Goal: Find specific page/section: Find specific page/section

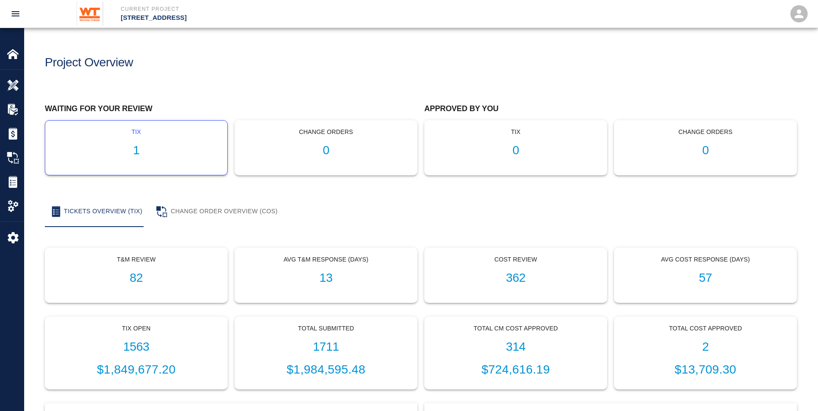
click at [190, 140] on div "tix 1" at bounding box center [136, 148] width 182 height 54
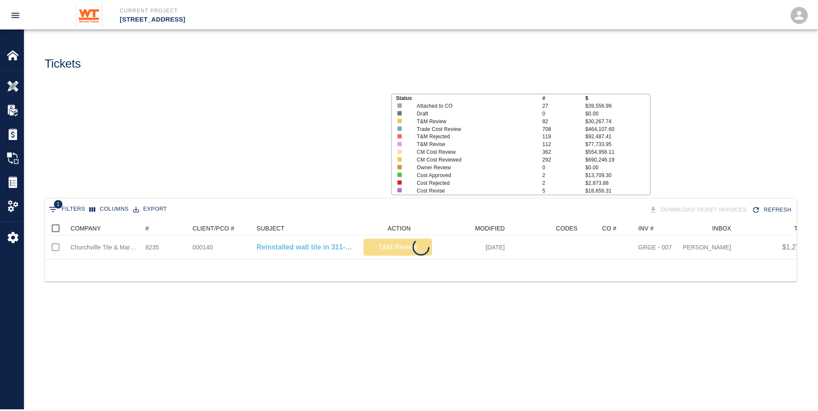
scroll to position [38, 751]
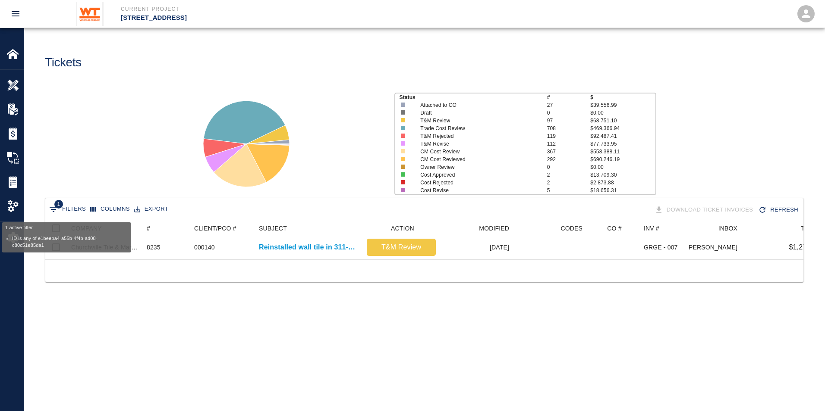
click at [73, 207] on button "1 Filters" at bounding box center [67, 210] width 41 height 14
select select "id"
select select "isAnyOf"
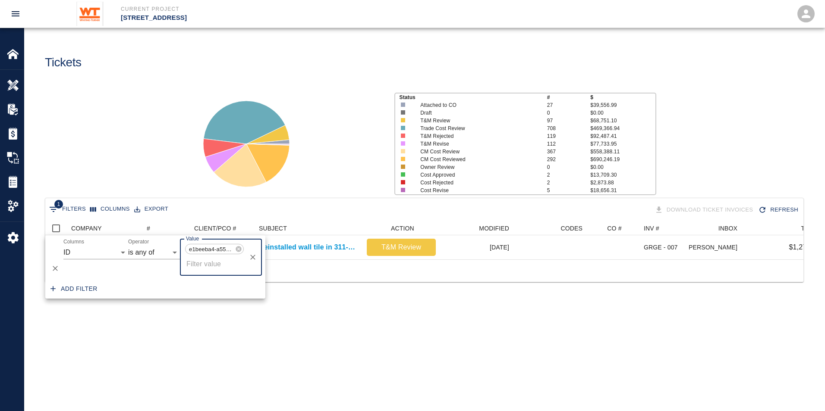
click at [239, 249] on icon at bounding box center [238, 249] width 7 height 7
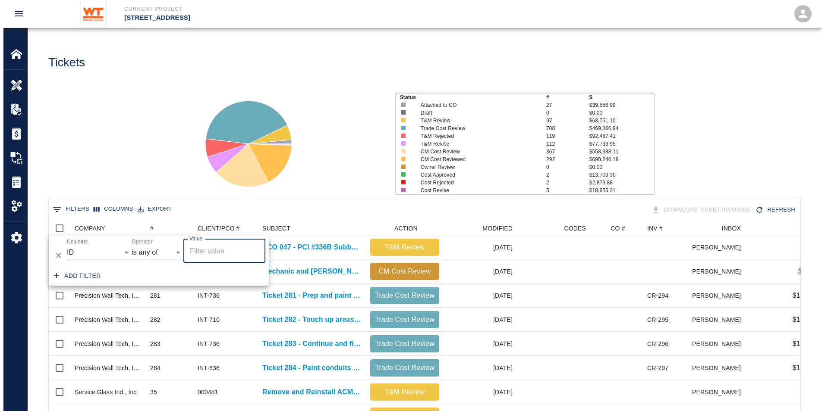
scroll to position [497, 745]
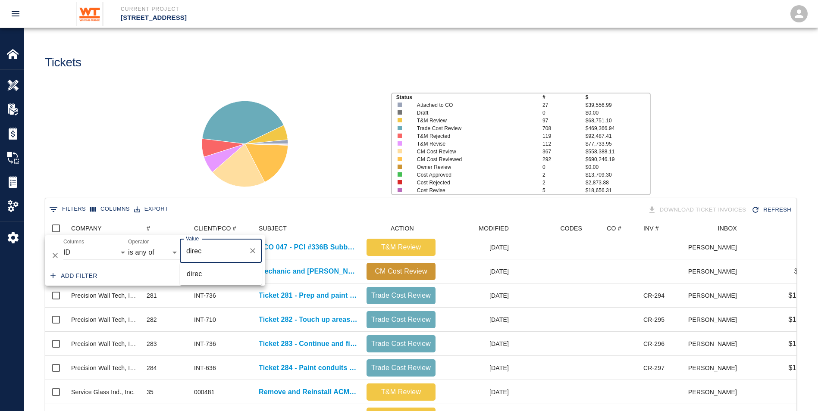
type input "direct"
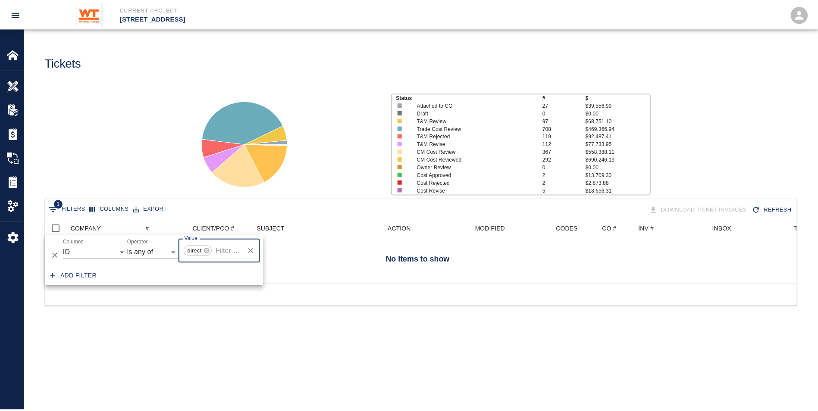
scroll to position [7, 7]
click at [107, 255] on select "COMPANY ID # CLIENT/PCO # SUBJECT DESCRIPTION ACTION WORK MODIFIED CREATED CODE…" at bounding box center [95, 253] width 65 height 14
click at [214, 76] on div "Tickets" at bounding box center [229, 59] width 383 height 35
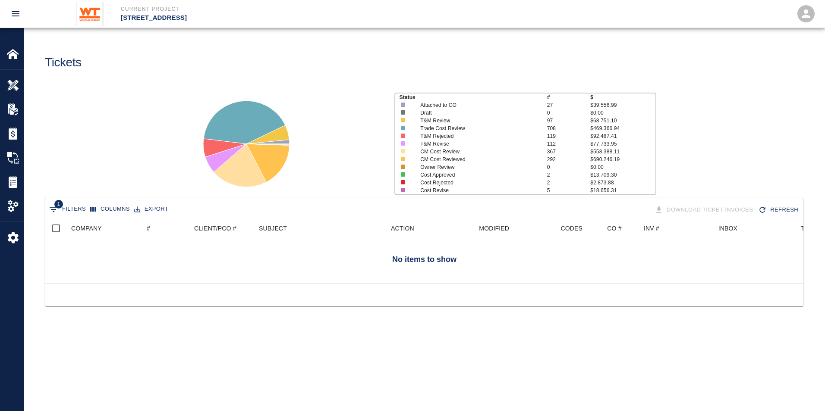
click at [78, 206] on button "1 Filters" at bounding box center [67, 210] width 41 height 14
select select "id"
select select "isAnyOf"
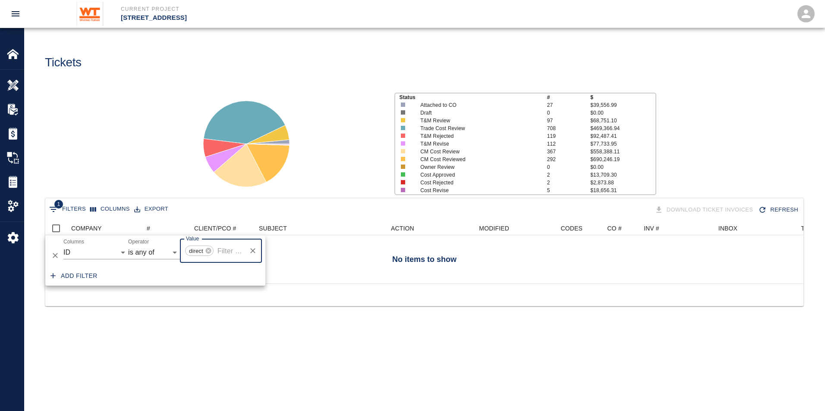
click at [55, 257] on icon "Delete" at bounding box center [55, 255] width 9 height 9
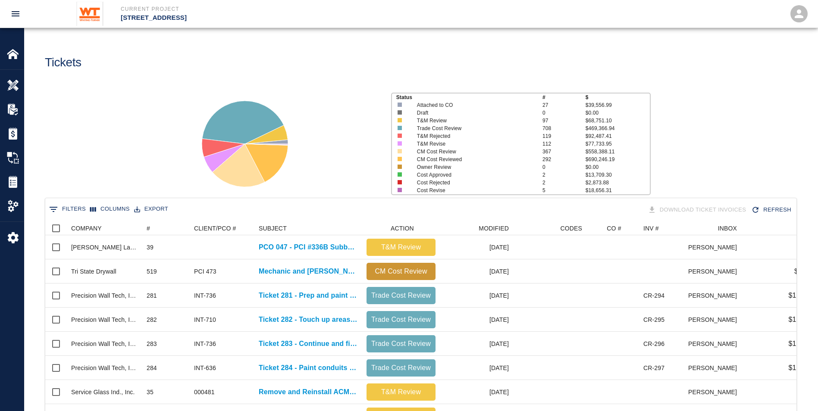
click at [370, 149] on div at bounding box center [284, 140] width 200 height 115
